Goal: Task Accomplishment & Management: Use online tool/utility

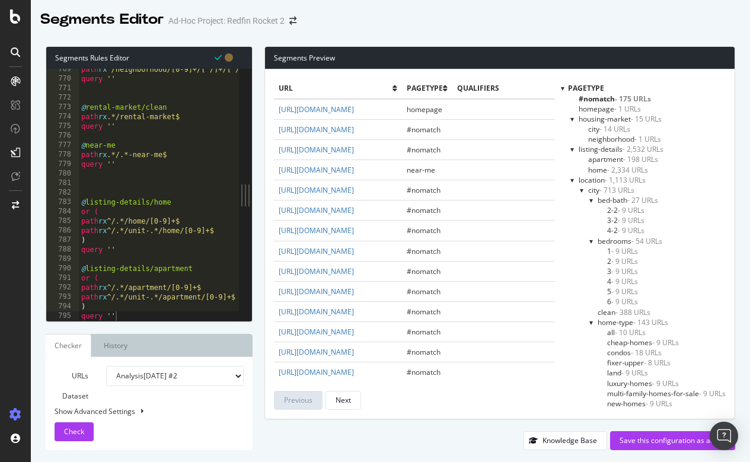
scroll to position [7293, 0]
click at [441, 24] on div "Segments Editor Ad-Hoc Project: Redfin Rocket 2" at bounding box center [391, 15] width 720 height 30
click at [595, 168] on span "home - 2,334 URLs" at bounding box center [618, 170] width 60 height 10
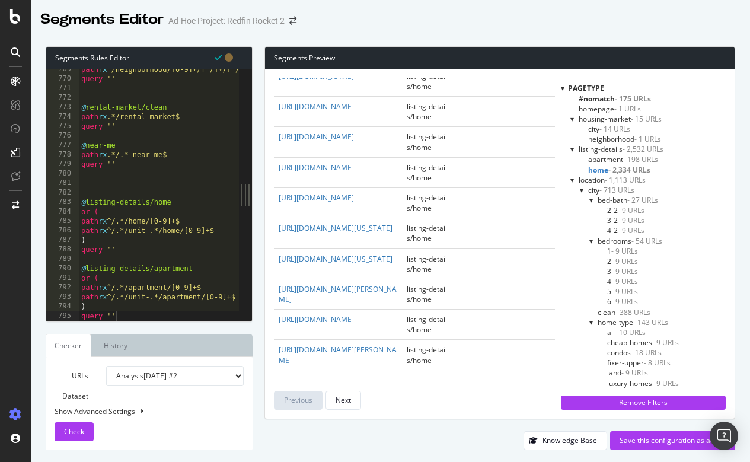
scroll to position [3011, 0]
click at [599, 158] on span "apartment - 198 URLs" at bounding box center [623, 159] width 70 height 10
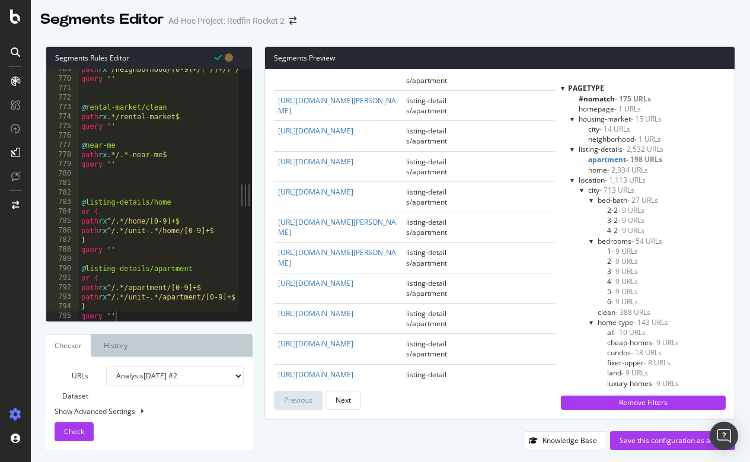
scroll to position [0, 6]
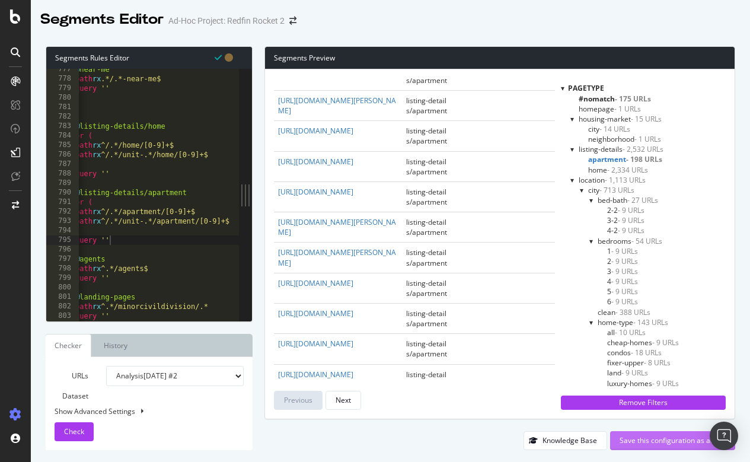
click at [645, 444] on div "Save this configuration as active" at bounding box center [673, 440] width 106 height 10
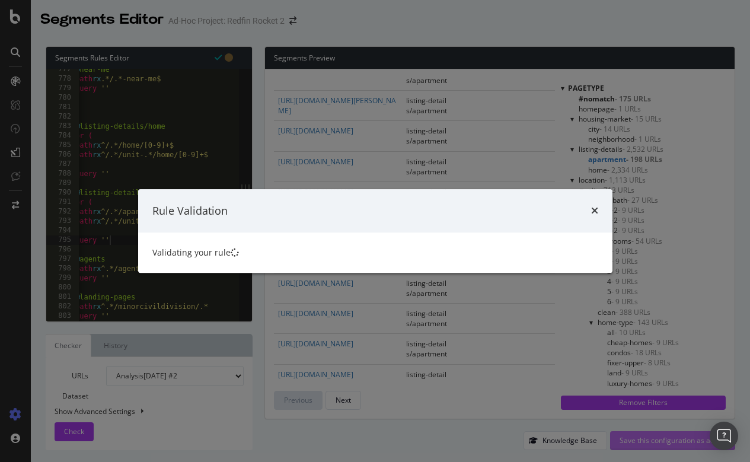
scroll to position [0, 1]
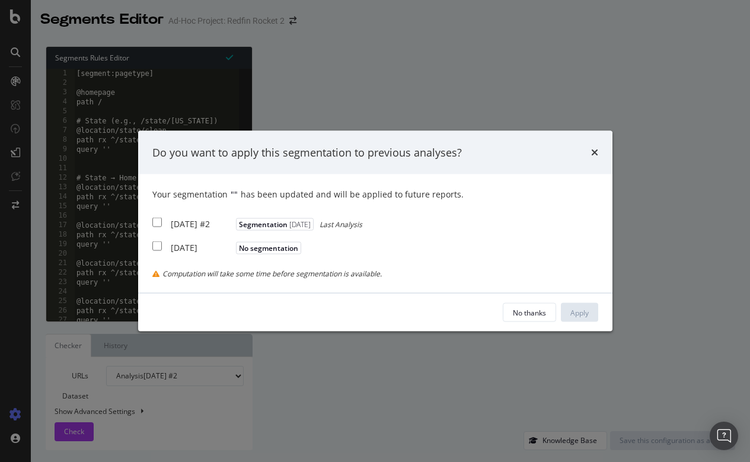
click at [159, 227] on input "modal" at bounding box center [156, 222] width 9 height 9
checkbox input "true"
click at [583, 314] on div "Apply" at bounding box center [580, 312] width 18 height 10
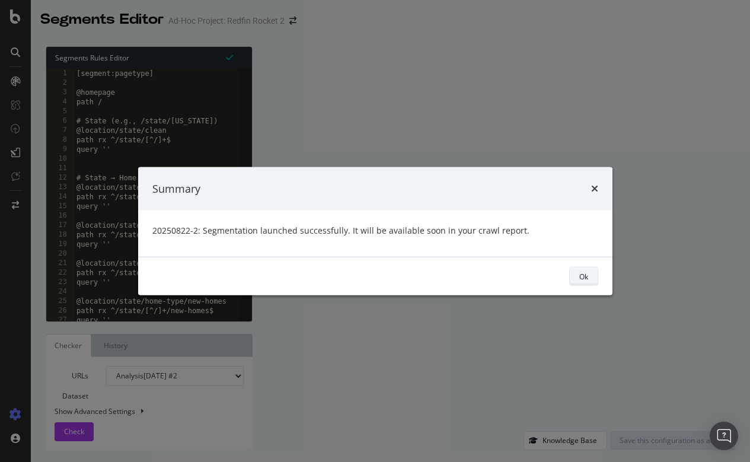
click at [588, 276] on div "Ok" at bounding box center [584, 276] width 9 height 10
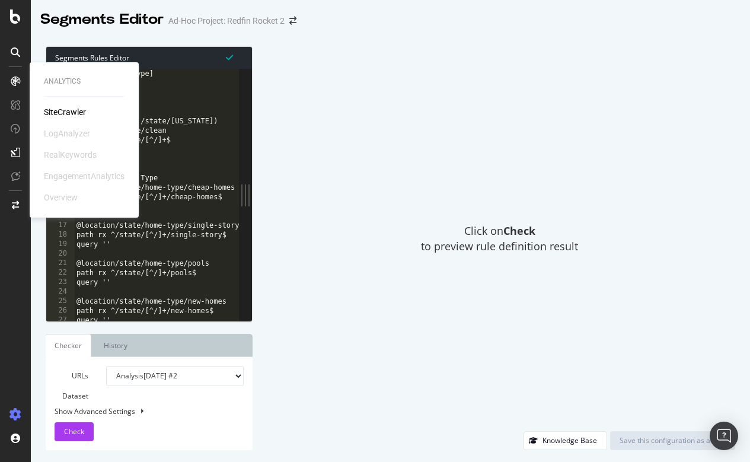
click at [55, 110] on div "SiteCrawler" at bounding box center [65, 112] width 42 height 12
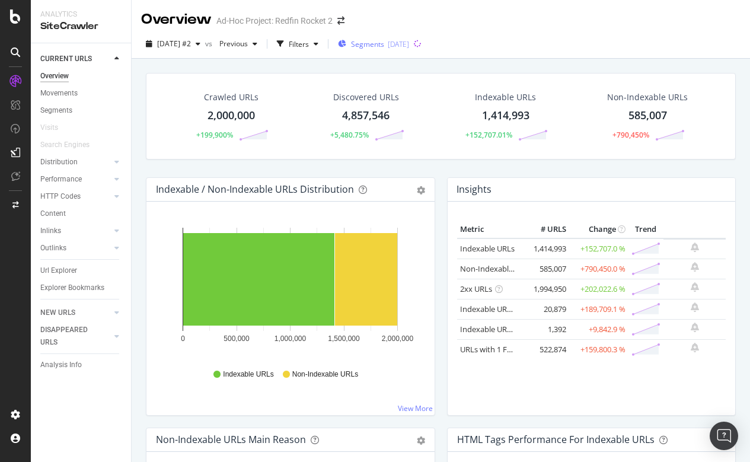
click at [384, 41] on span "Segments" at bounding box center [367, 44] width 33 height 10
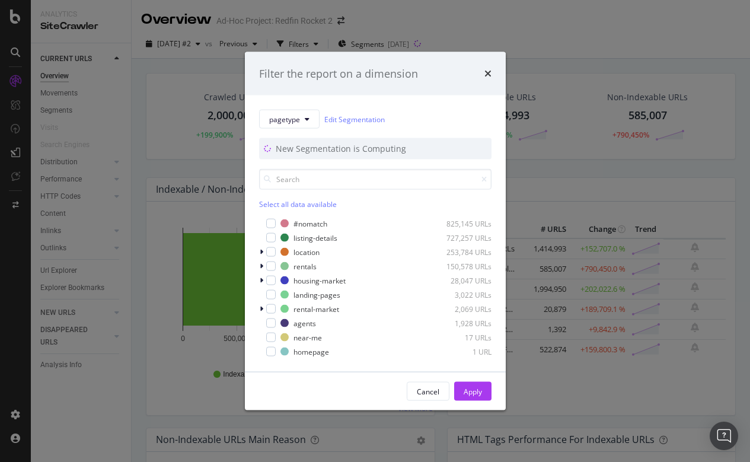
click at [607, 42] on div "Filter the report on a dimension pagetype Edit Segmentation New Segmentation is…" at bounding box center [375, 231] width 750 height 462
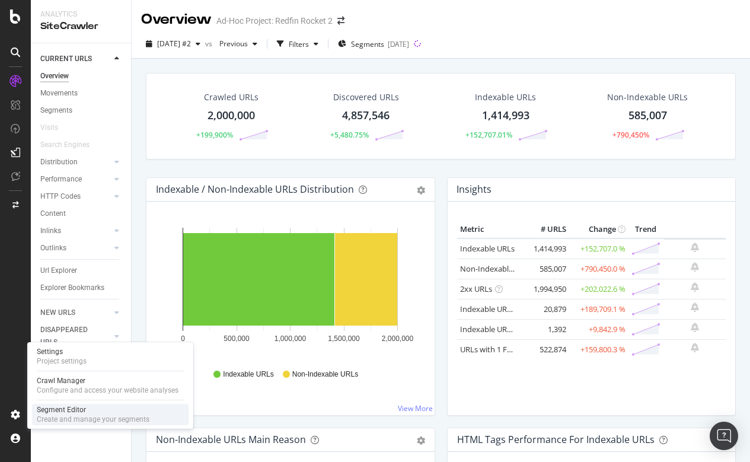
click at [70, 415] on div "Segment Editor Create and manage your segments" at bounding box center [93, 414] width 113 height 19
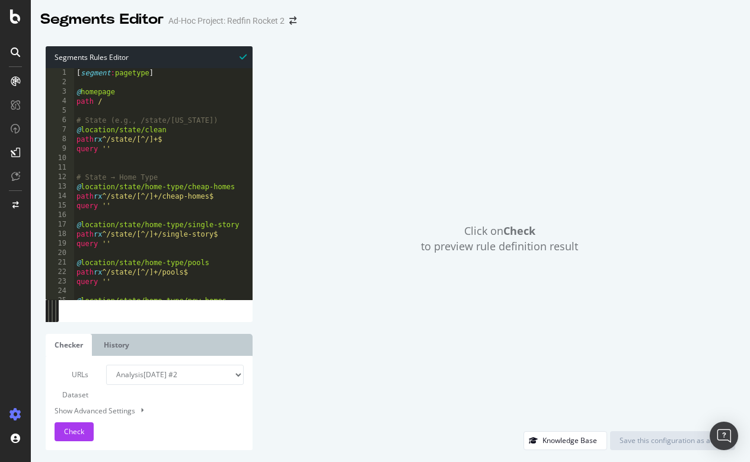
type textarea "path rx ^.*/minorcivildivision/.* query ''"
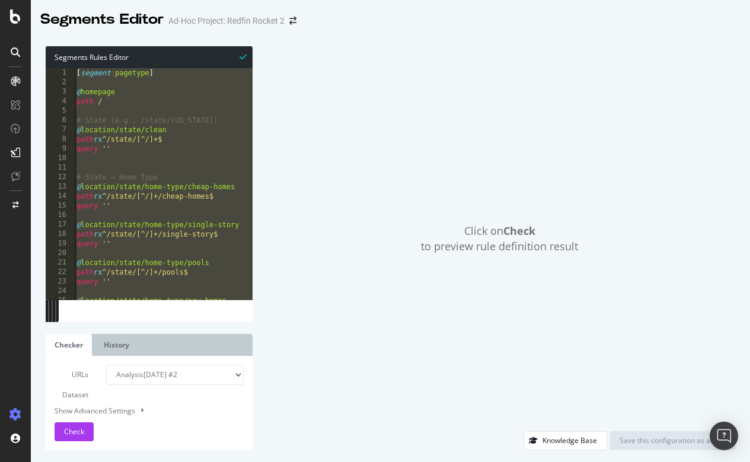
click at [325, 98] on div "Click on Check to preview rule definition result" at bounding box center [500, 238] width 471 height 385
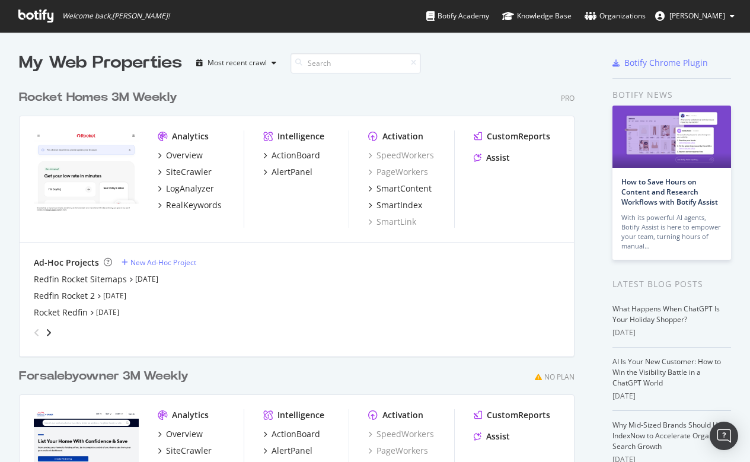
scroll to position [462, 750]
